Goal: Information Seeking & Learning: Learn about a topic

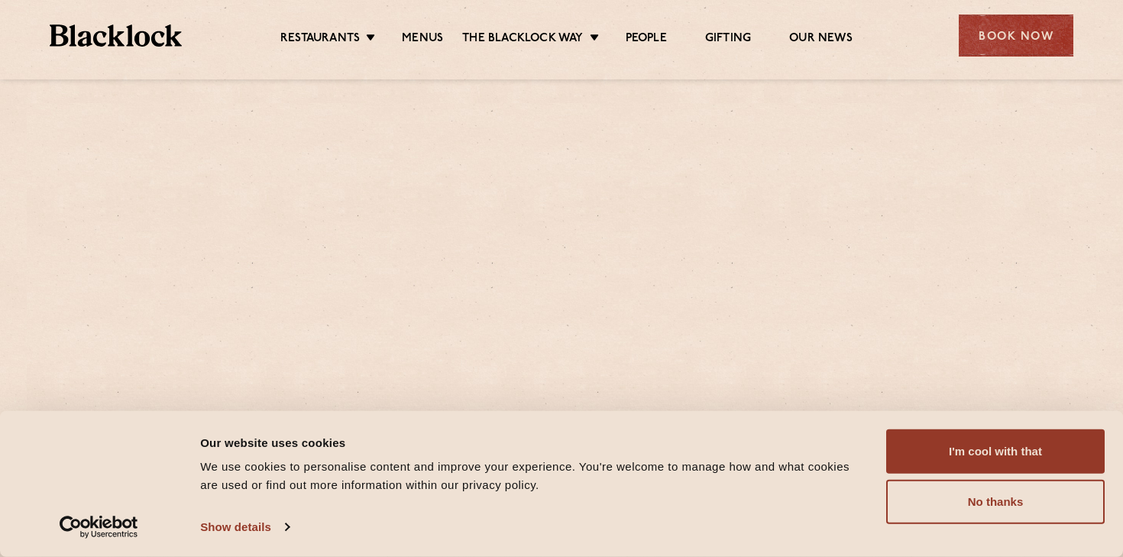
click at [963, 446] on button "I'm cool with that" at bounding box center [995, 451] width 218 height 44
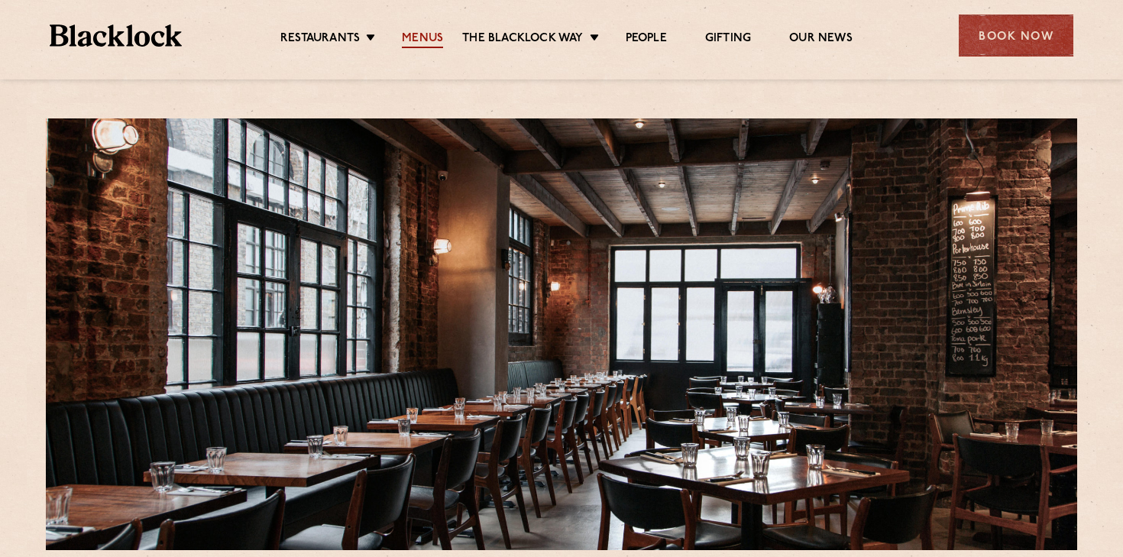
click at [425, 42] on link "Menus" at bounding box center [422, 39] width 41 height 17
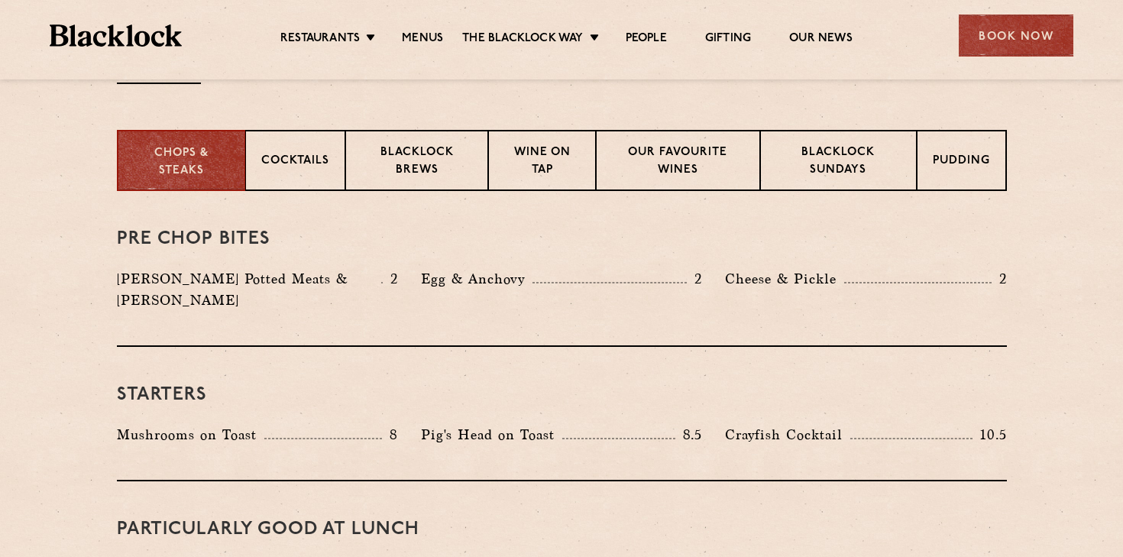
scroll to position [578, 0]
click at [884, 170] on p "Blacklock Sundays" at bounding box center [838, 162] width 124 height 36
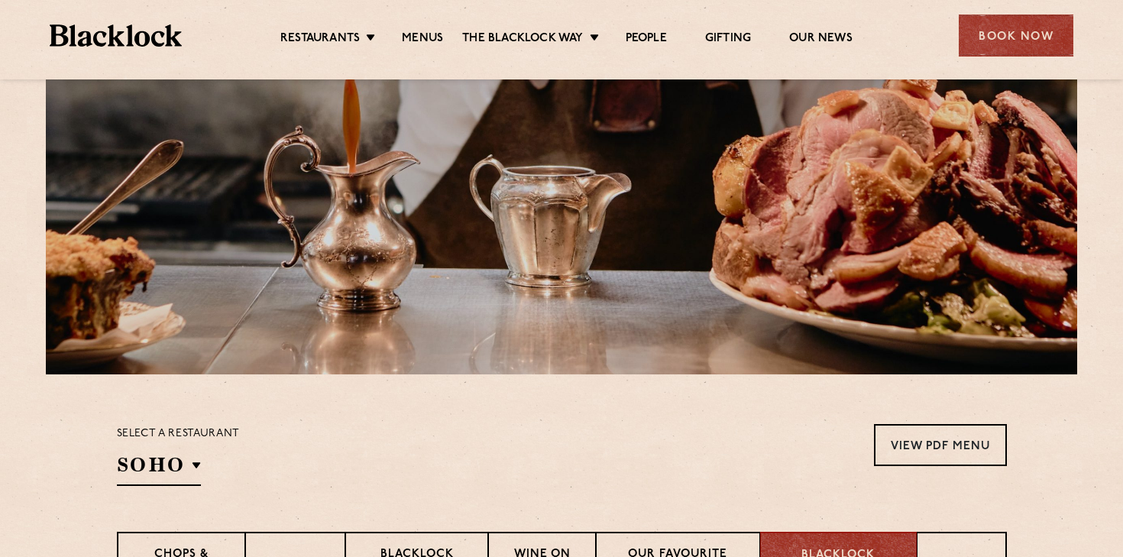
scroll to position [0, 0]
